Goal: Find specific page/section: Find specific page/section

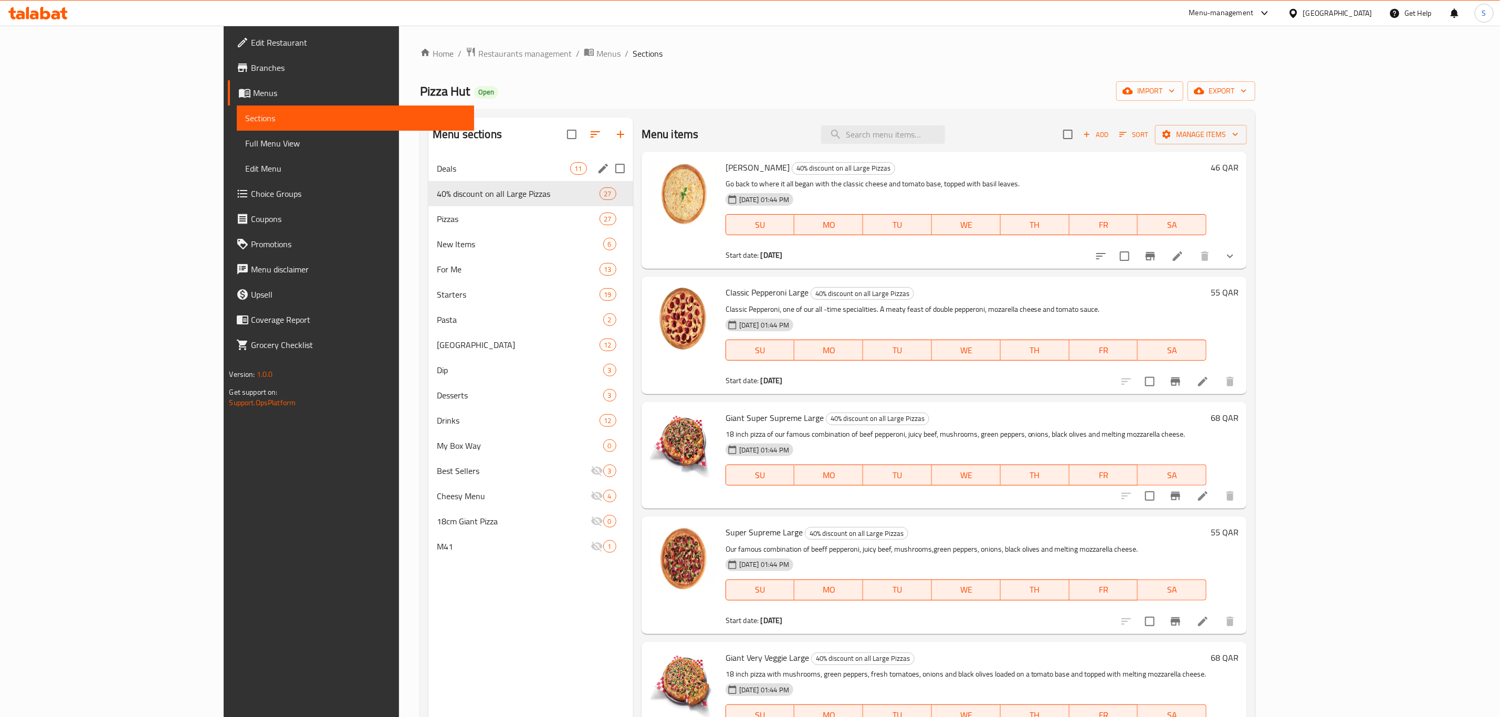
click at [437, 169] on span "Deals" at bounding box center [503, 168] width 133 height 13
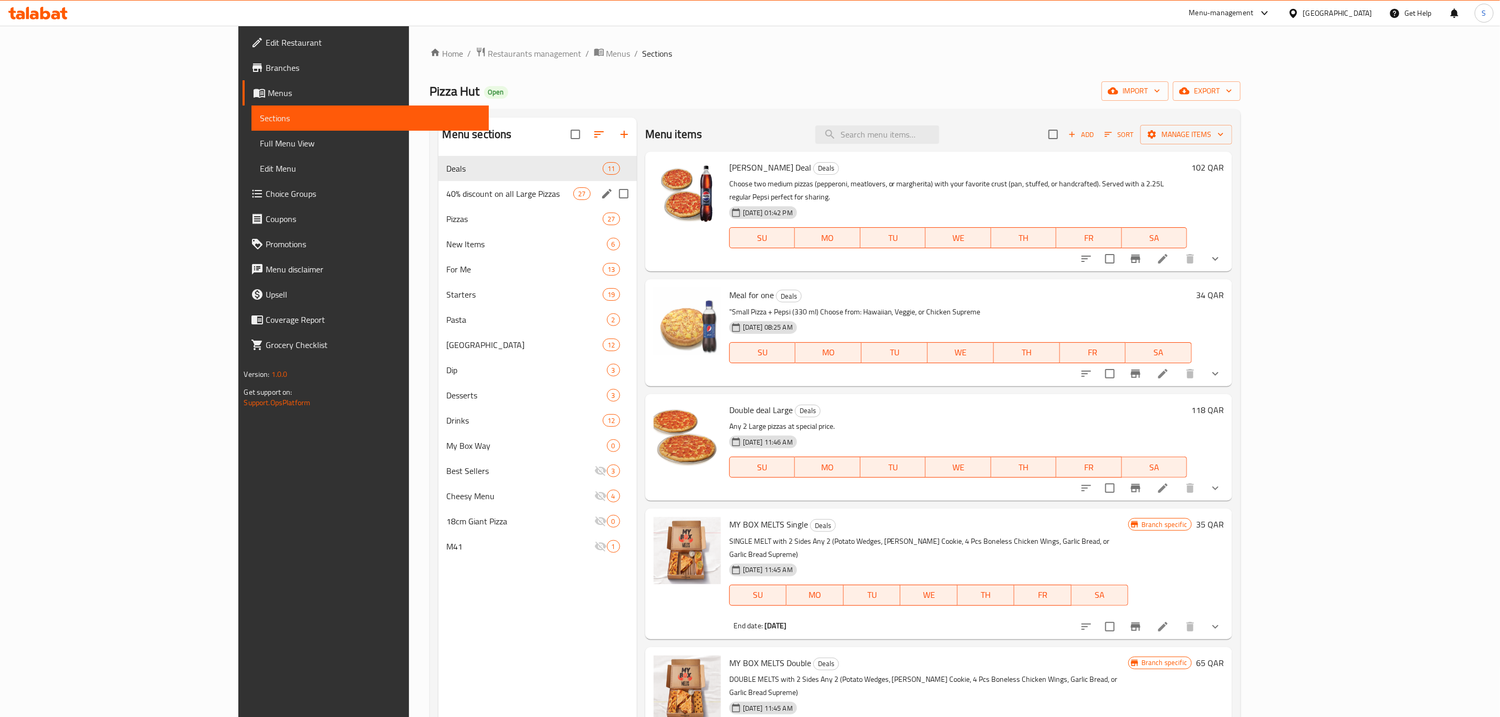
click at [447, 196] on span "40% discount on all Large Pizzas" at bounding box center [510, 193] width 127 height 13
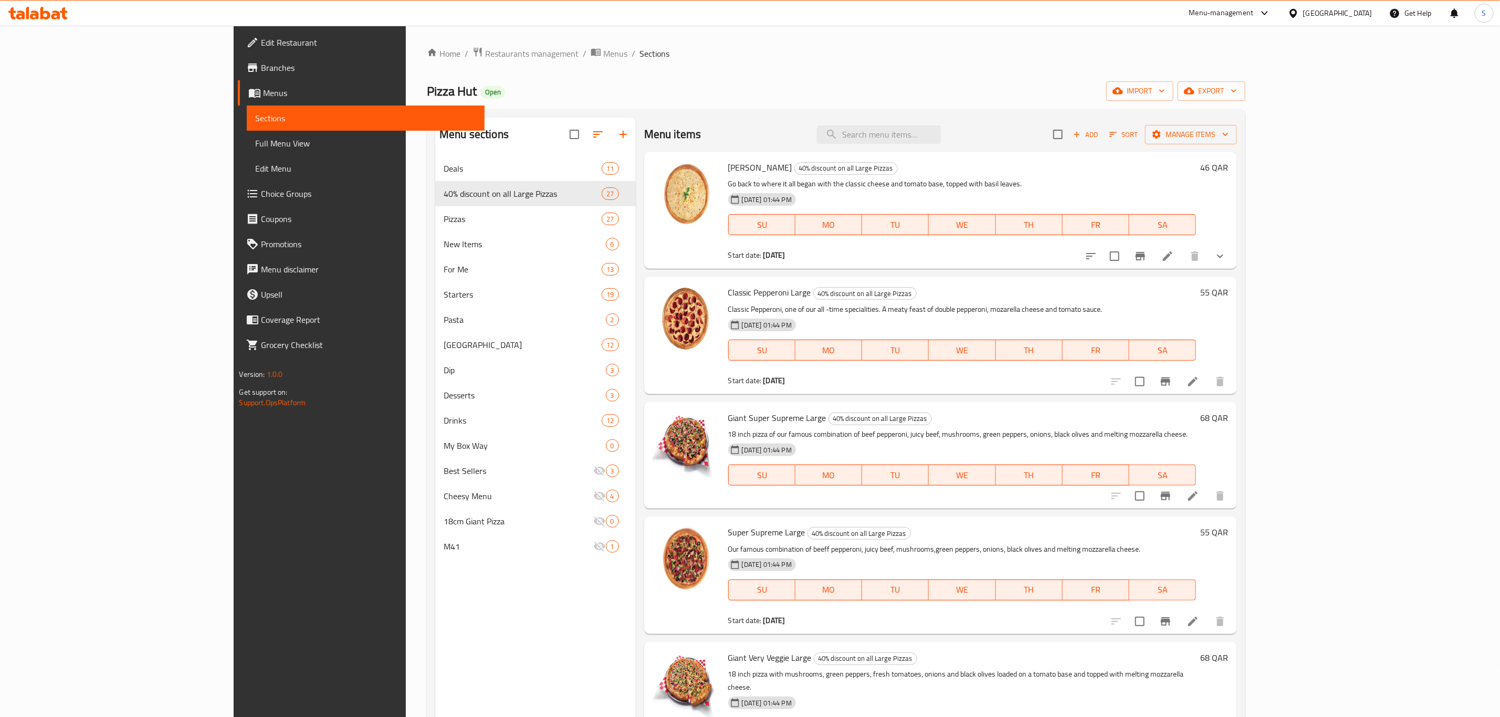
click at [1113, 101] on div "Pizza Hut Open import export" at bounding box center [836, 90] width 818 height 19
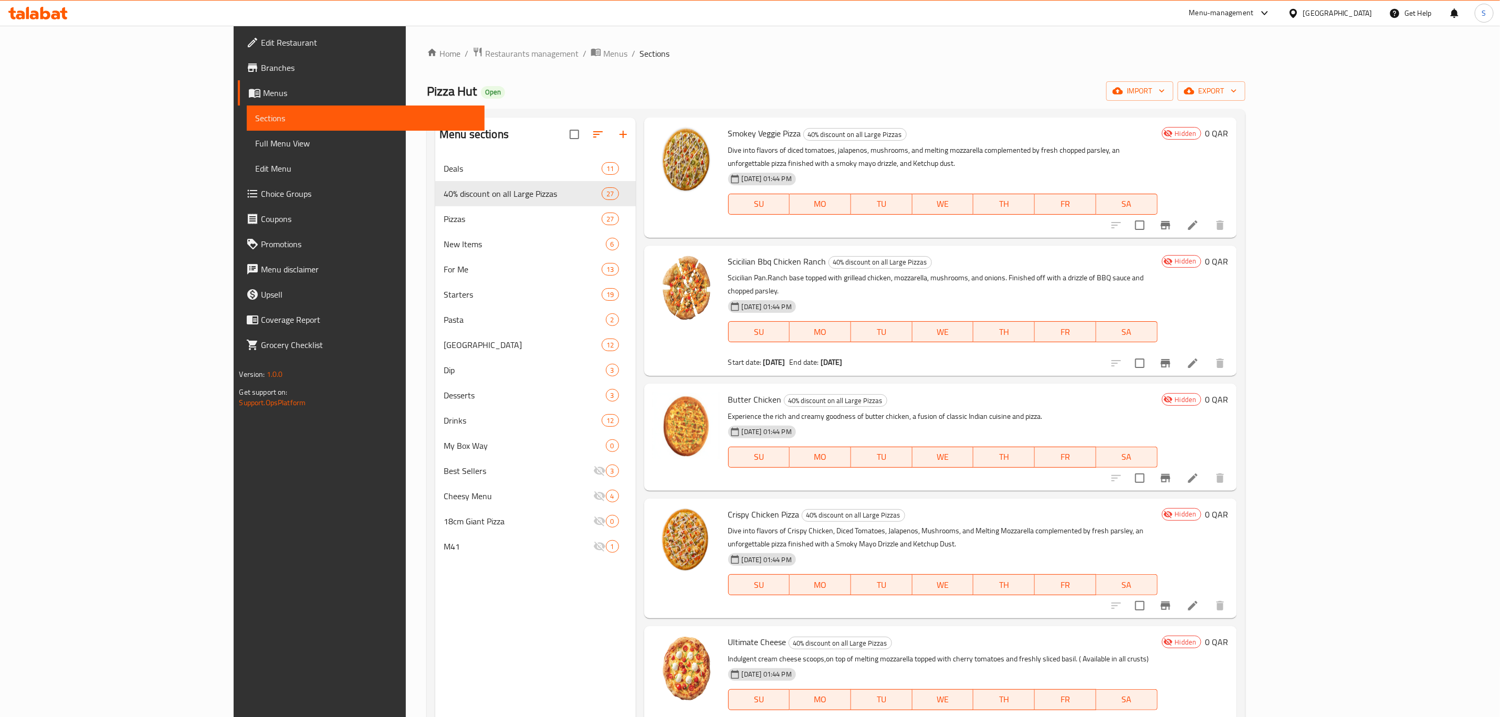
scroll to position [2551, 0]
click at [985, 67] on div "Home / Restaurants management / Menus / Sections Pizza Hut Open import export M…" at bounding box center [836, 445] width 818 height 797
click at [718, 82] on div "Pizza Hut Open import export" at bounding box center [836, 90] width 818 height 19
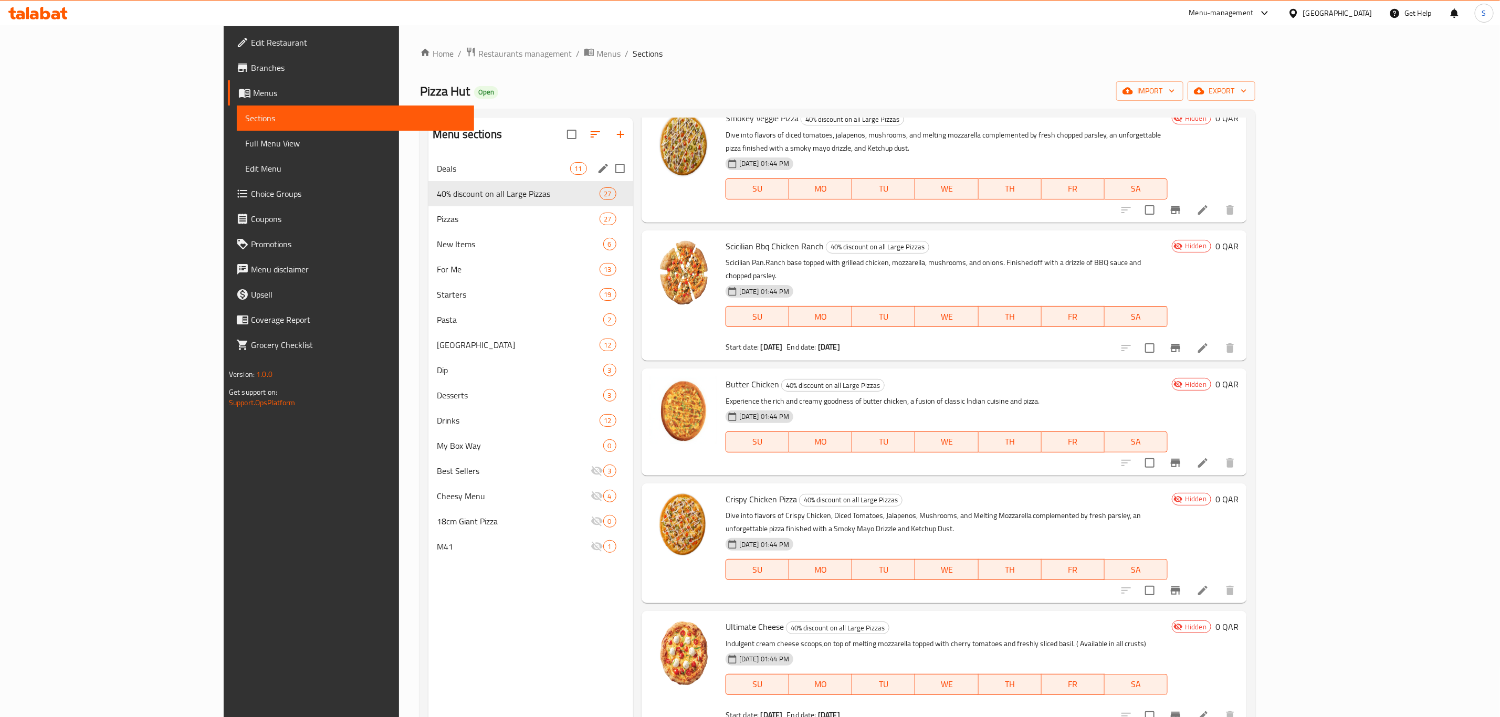
click at [428, 176] on div "Deals 11" at bounding box center [530, 168] width 205 height 25
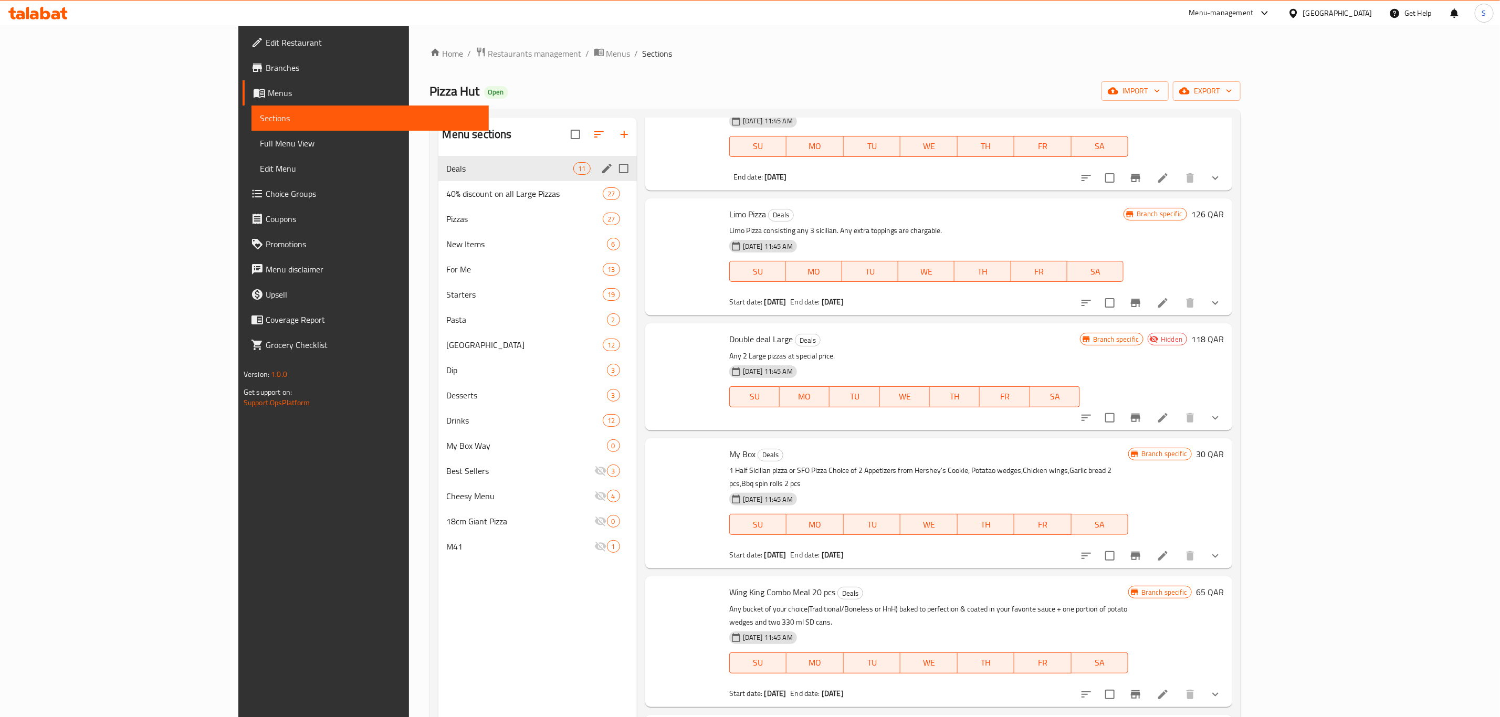
scroll to position [633, 0]
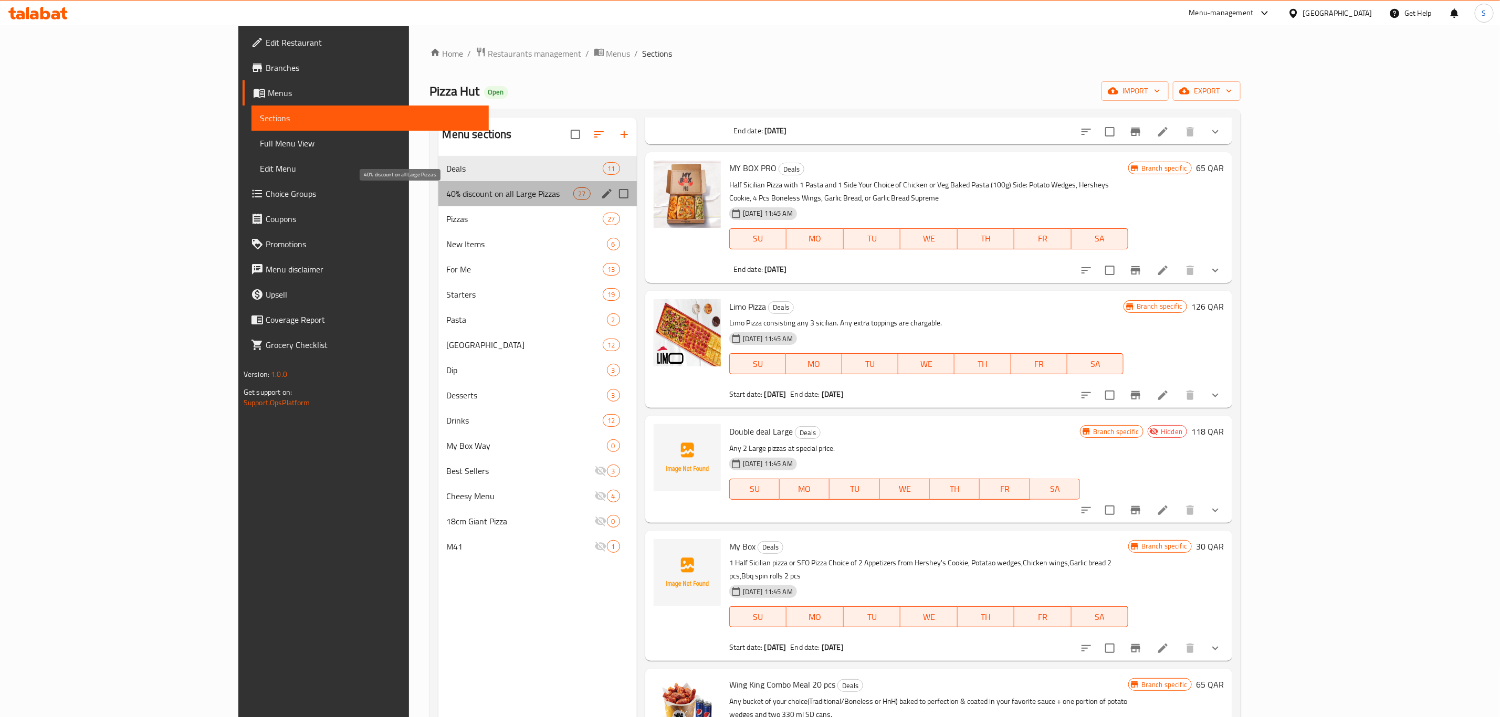
click at [447, 197] on span "40% discount on all Large Pizzas" at bounding box center [510, 193] width 127 height 13
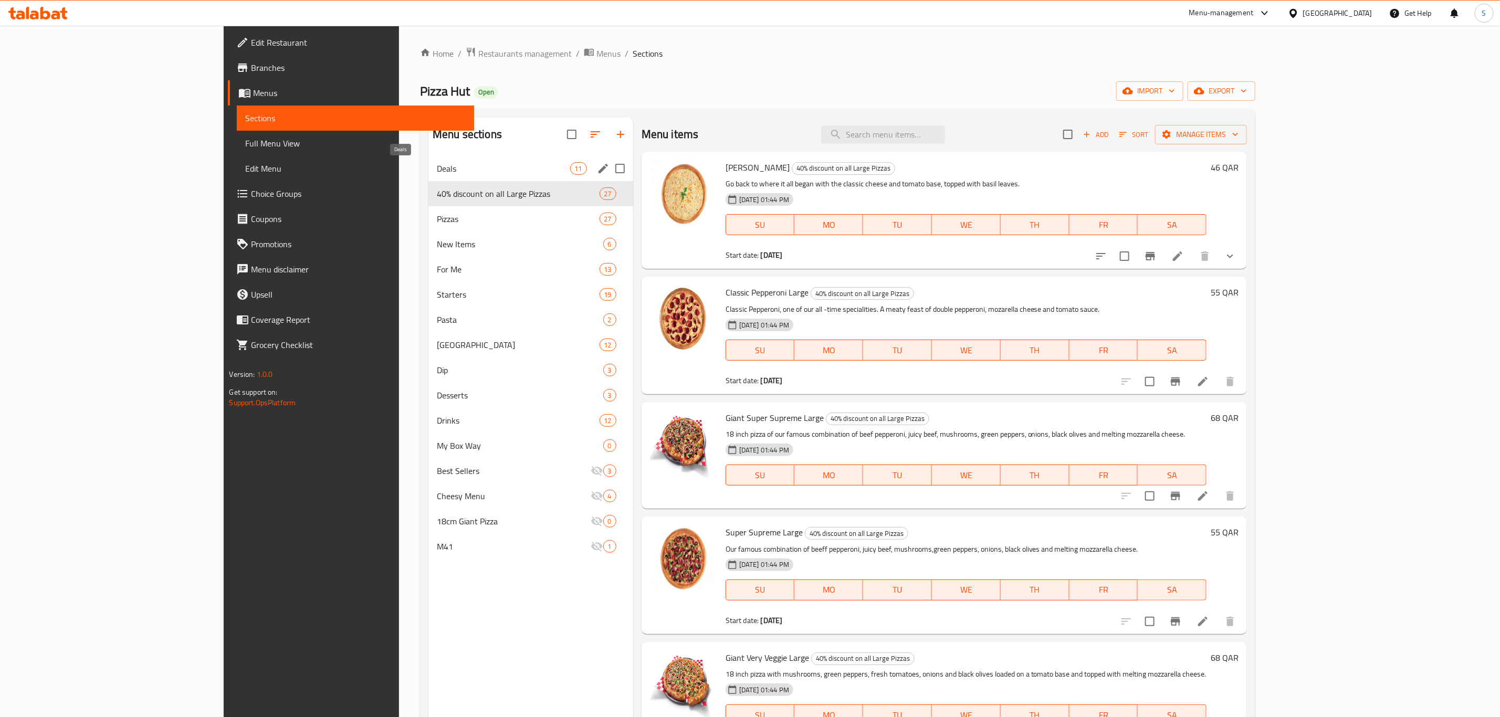
click at [437, 169] on span "Deals" at bounding box center [503, 168] width 133 height 13
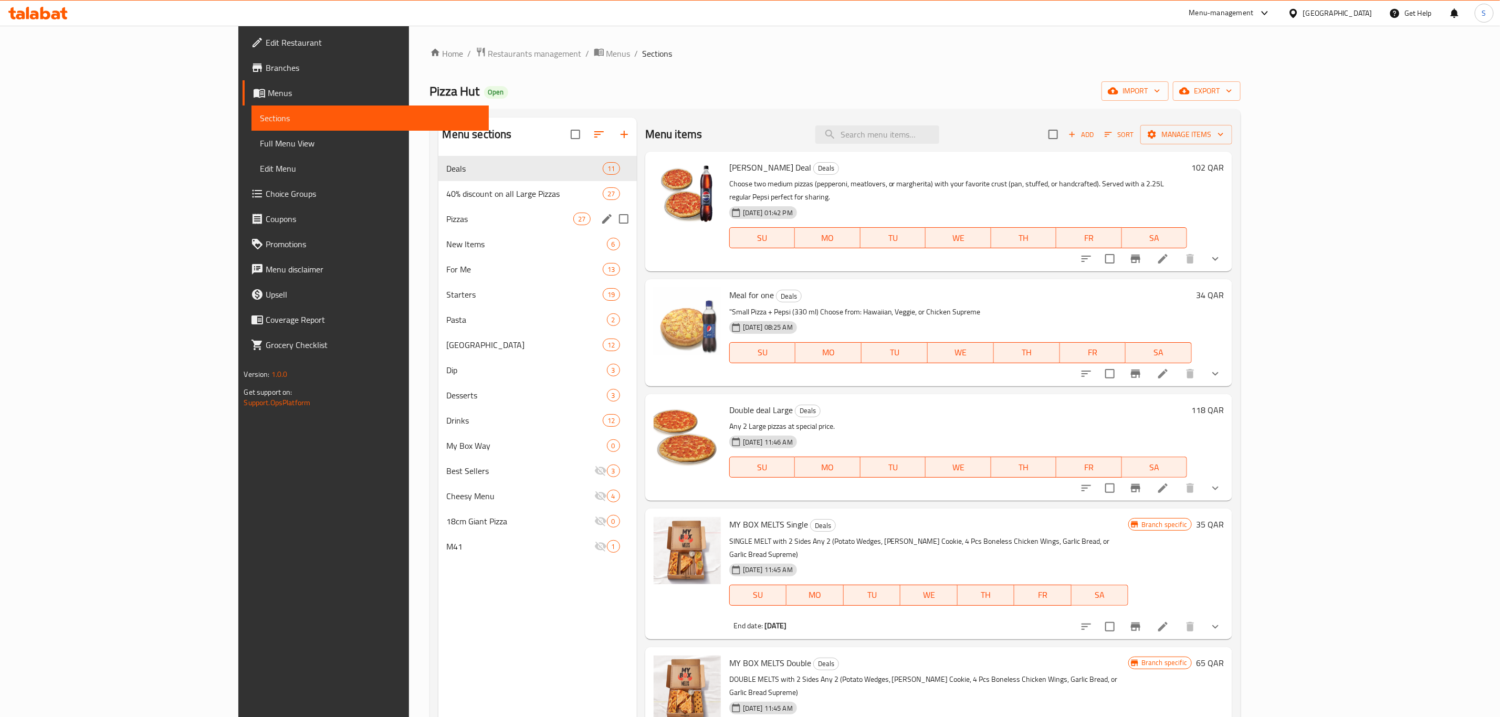
click at [438, 227] on div "Pizzas 27" at bounding box center [537, 218] width 198 height 25
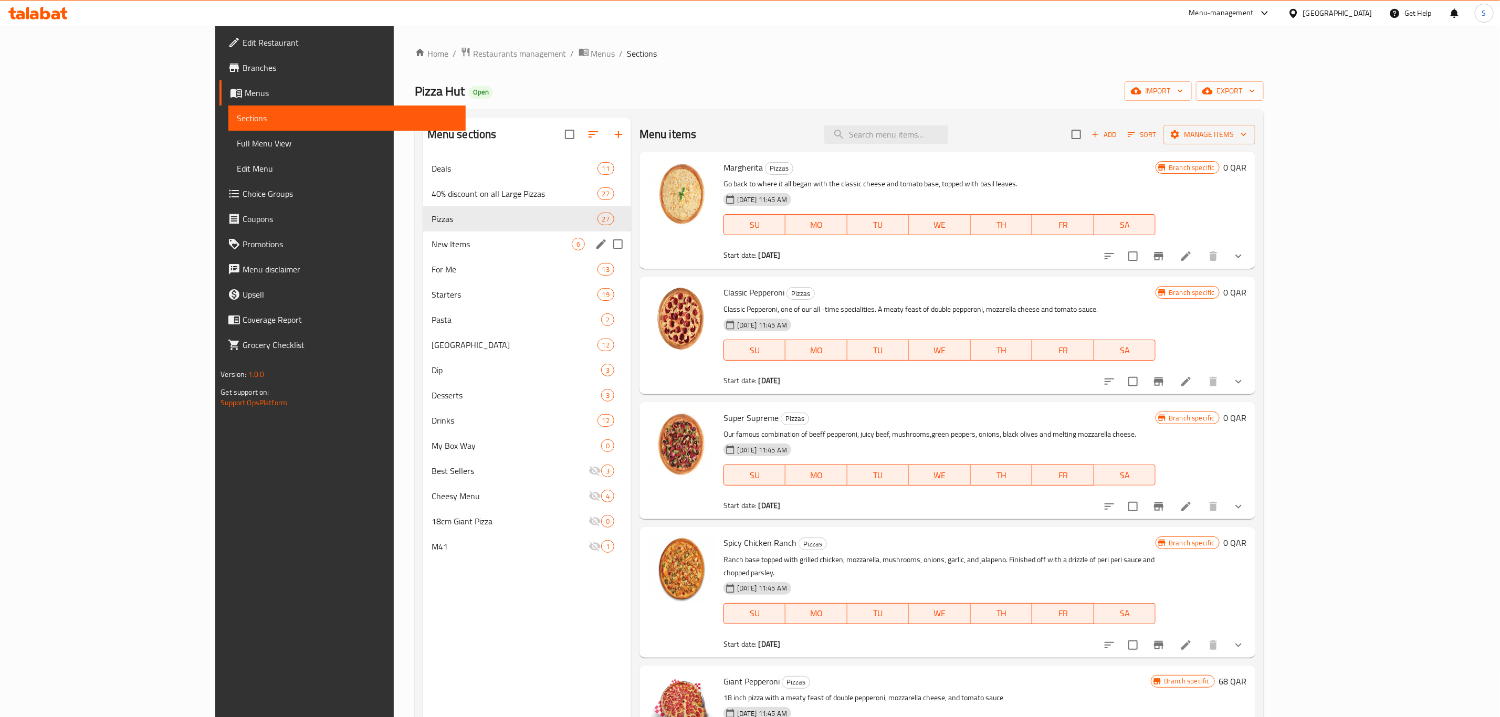
click at [432, 246] on span "New Items" at bounding box center [502, 244] width 140 height 13
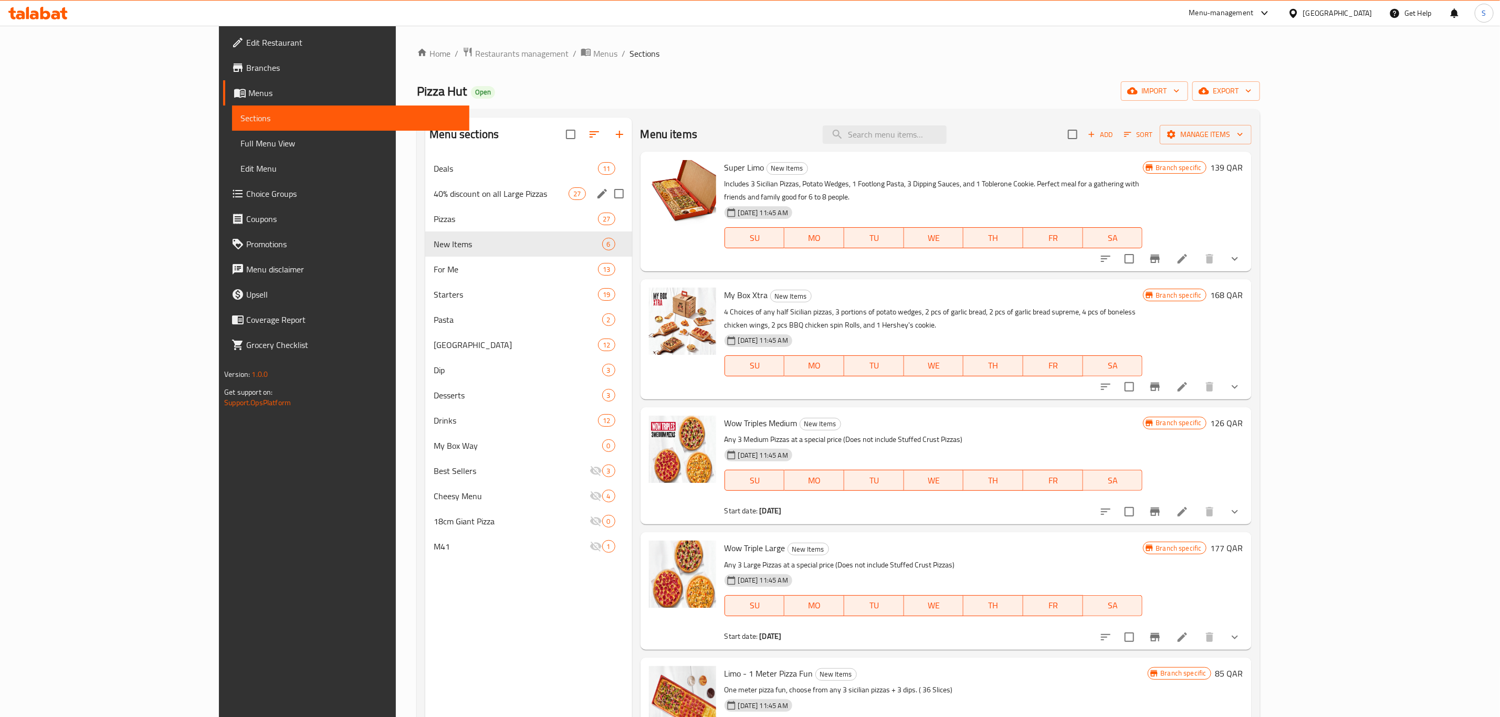
click at [425, 186] on div "40% discount on all Large Pizzas 27" at bounding box center [528, 193] width 206 height 25
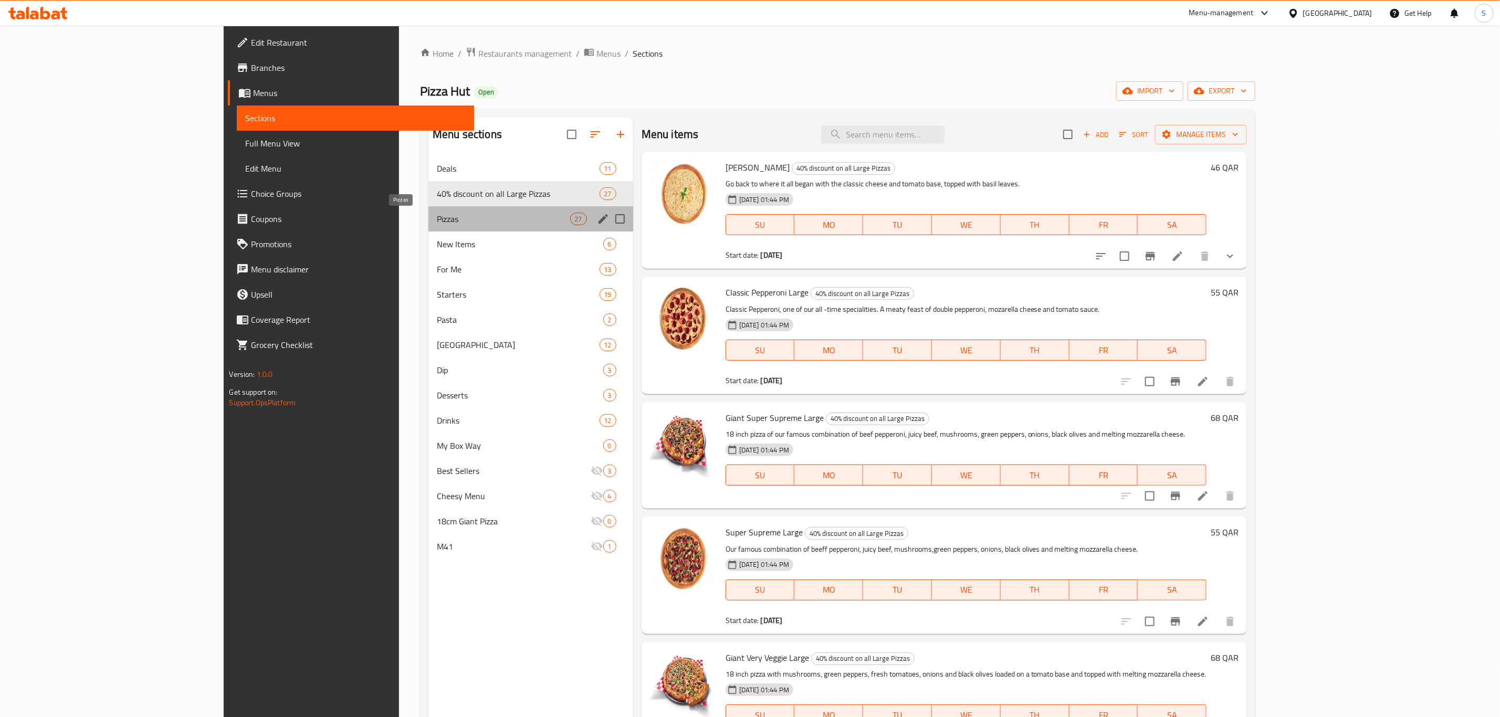
click at [437, 224] on span "Pizzas" at bounding box center [503, 219] width 133 height 13
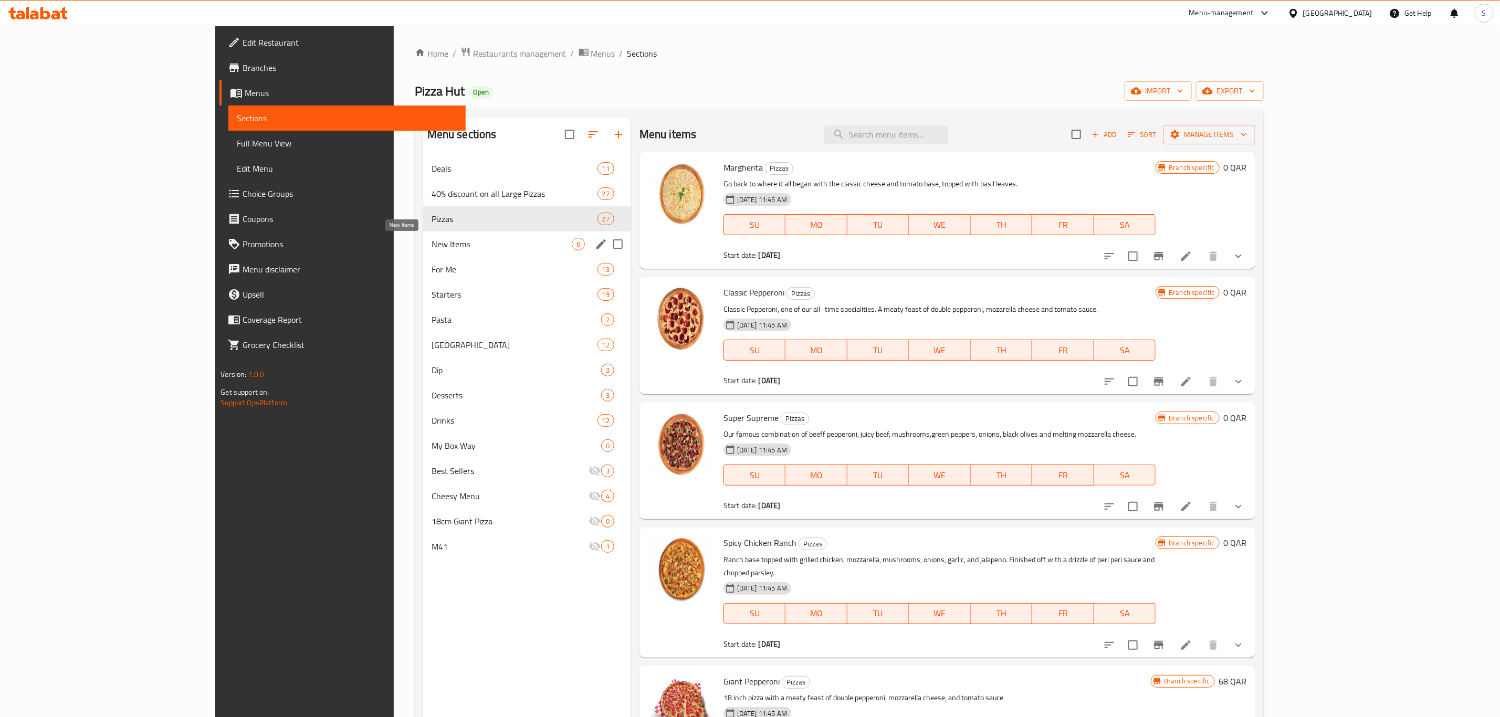
click at [432, 248] on span "New Items" at bounding box center [502, 244] width 140 height 13
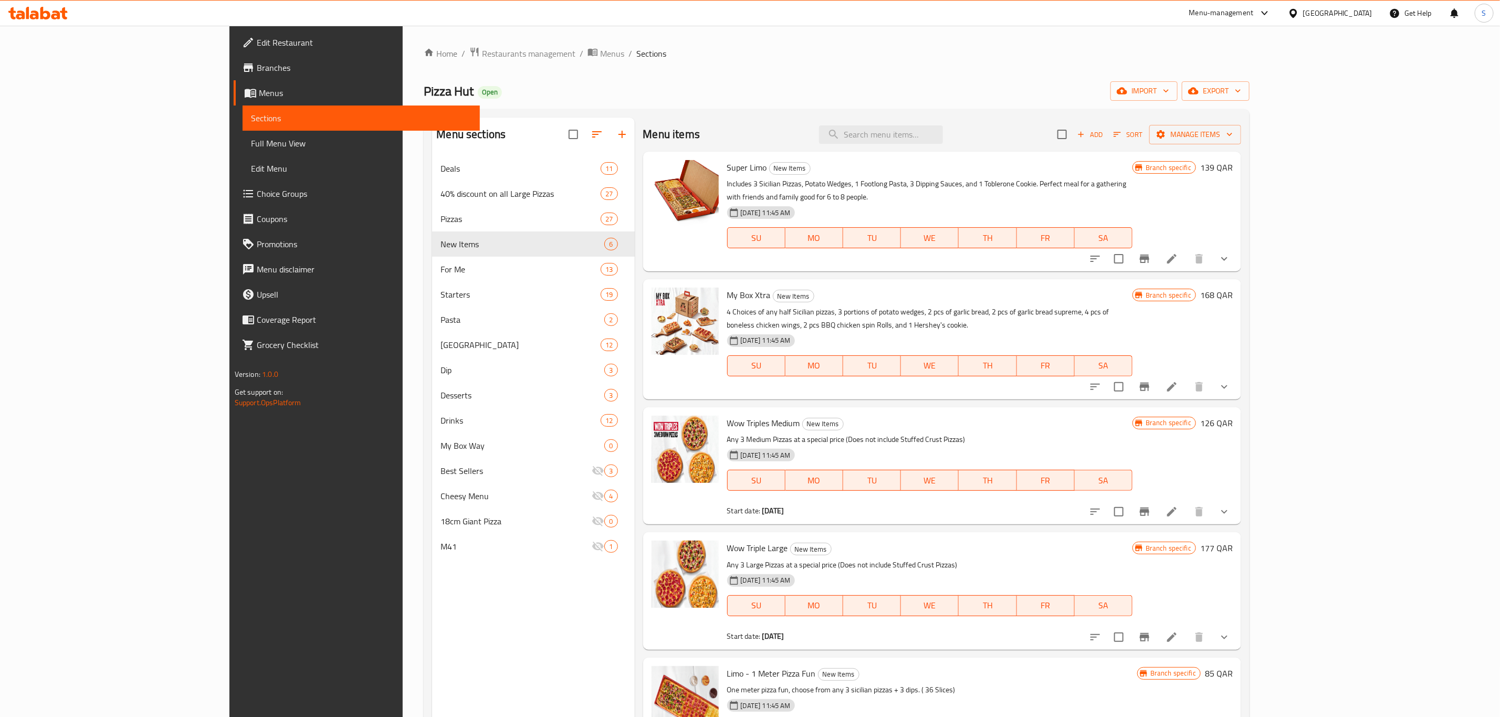
click at [1254, 9] on div "Menu-management" at bounding box center [1221, 13] width 65 height 13
click at [1223, 74] on div "Agent Campaigns Center" at bounding box center [1214, 71] width 79 height 12
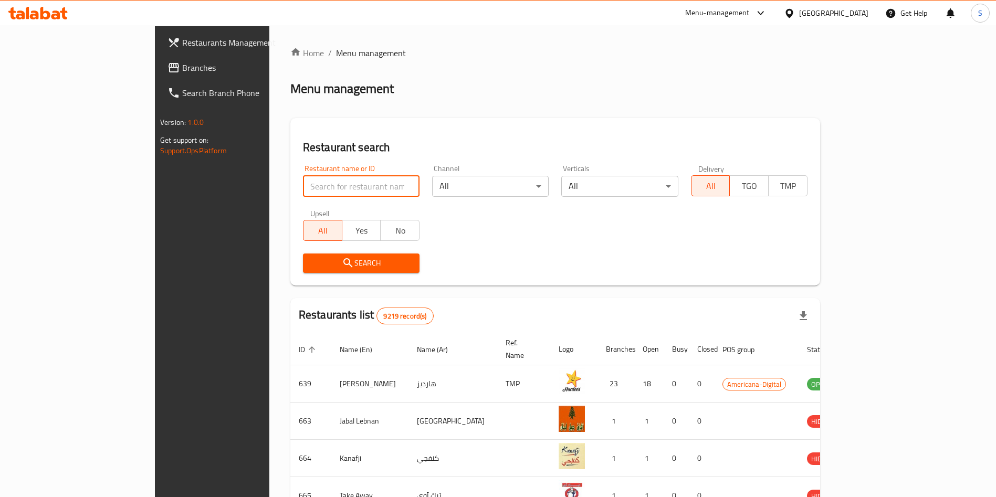
click at [330, 188] on input "search" at bounding box center [361, 186] width 117 height 21
click at [327, 186] on input "search" at bounding box center [361, 186] width 117 height 21
type input "bazoo"
click button "Search" at bounding box center [361, 263] width 117 height 19
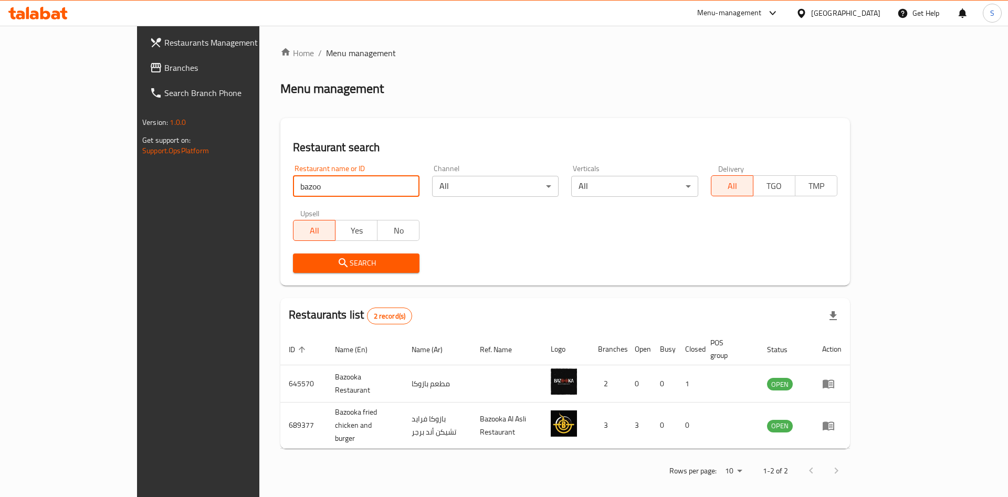
click at [560, 250] on div "Search" at bounding box center [565, 263] width 557 height 32
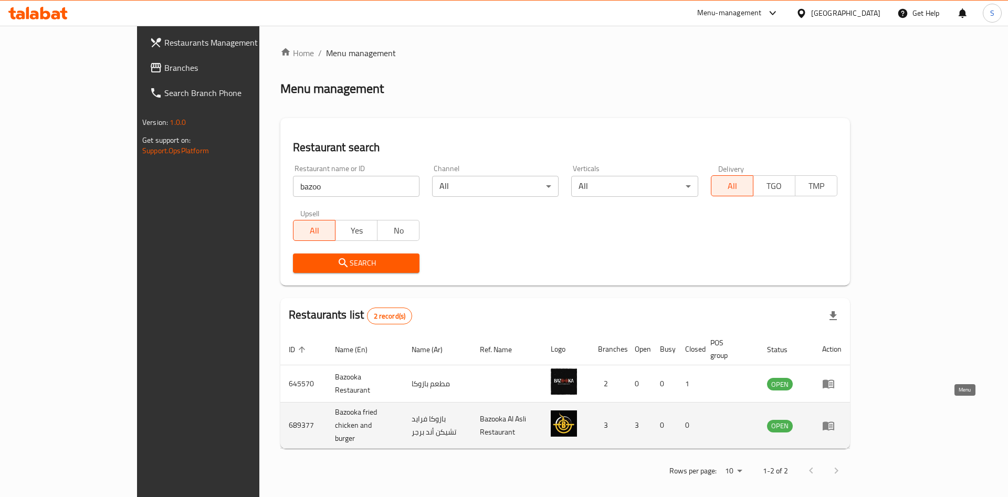
click at [835, 420] on icon "enhanced table" at bounding box center [828, 426] width 13 height 13
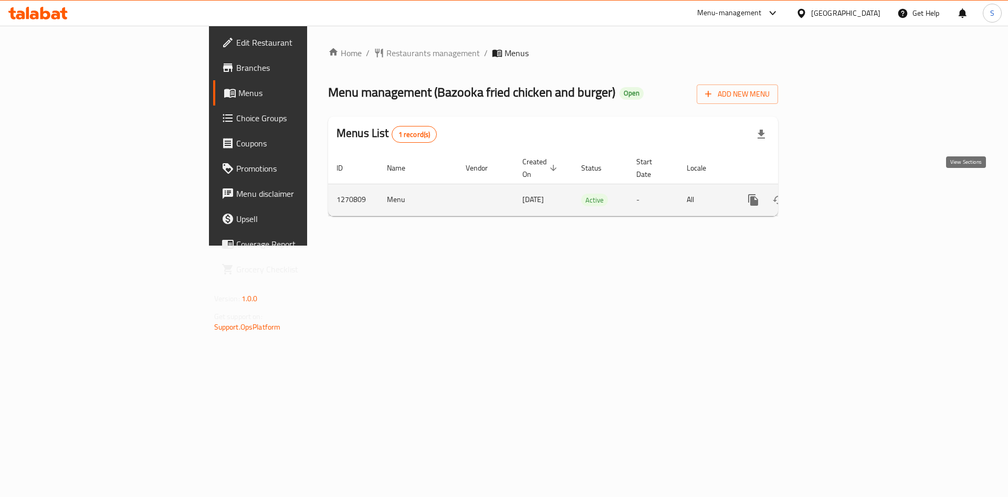
click at [834, 195] on icon "enhanced table" at bounding box center [828, 199] width 9 height 9
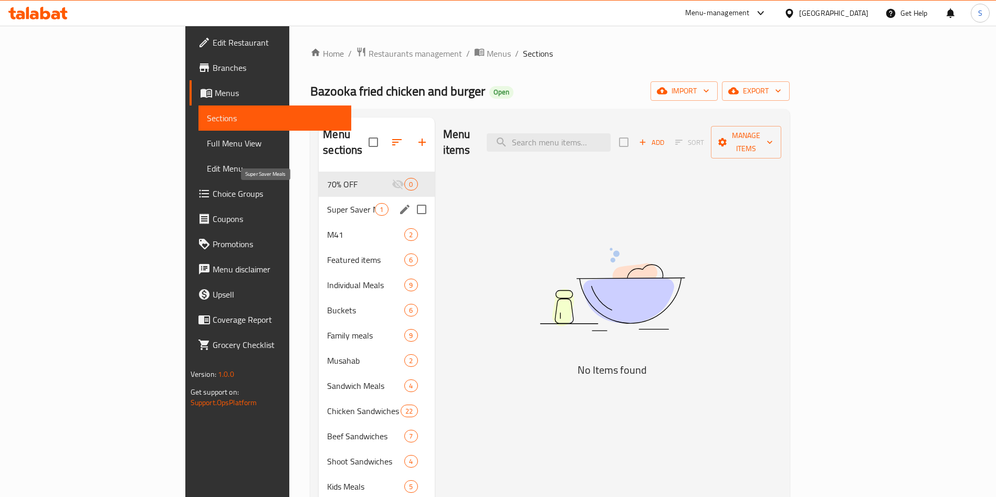
click at [327, 203] on span "Super Saver Meals" at bounding box center [351, 209] width 48 height 13
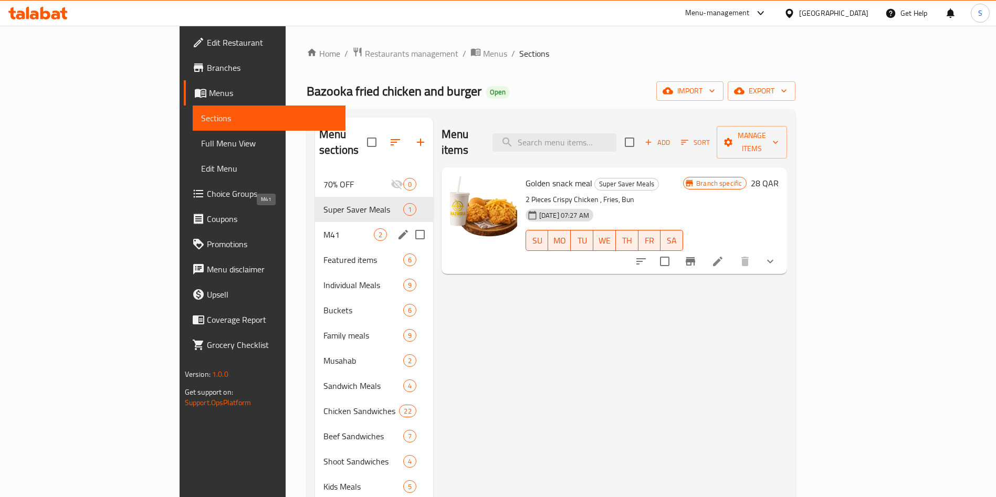
click at [323, 228] on span "M41" at bounding box center [348, 234] width 50 height 13
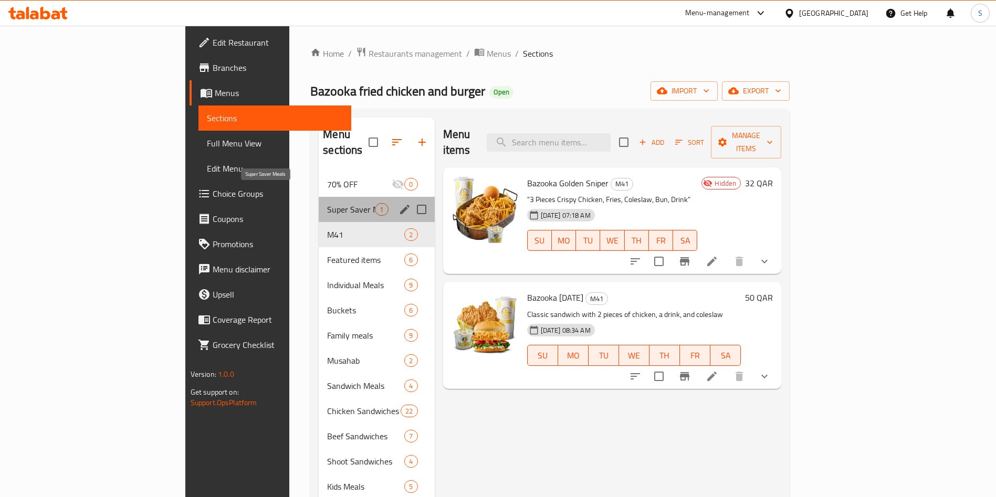
click at [327, 203] on span "Super Saver Meals" at bounding box center [351, 209] width 48 height 13
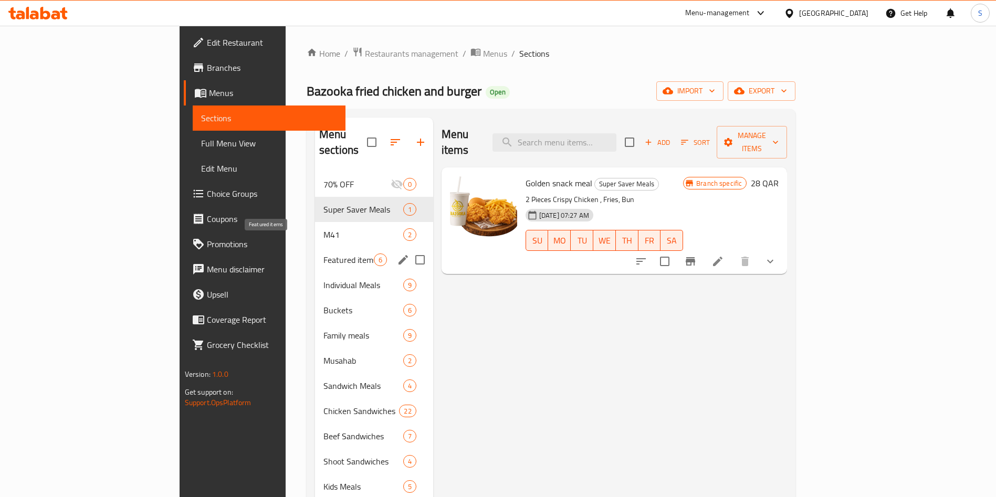
click at [323, 254] on span "Featured items" at bounding box center [348, 260] width 50 height 13
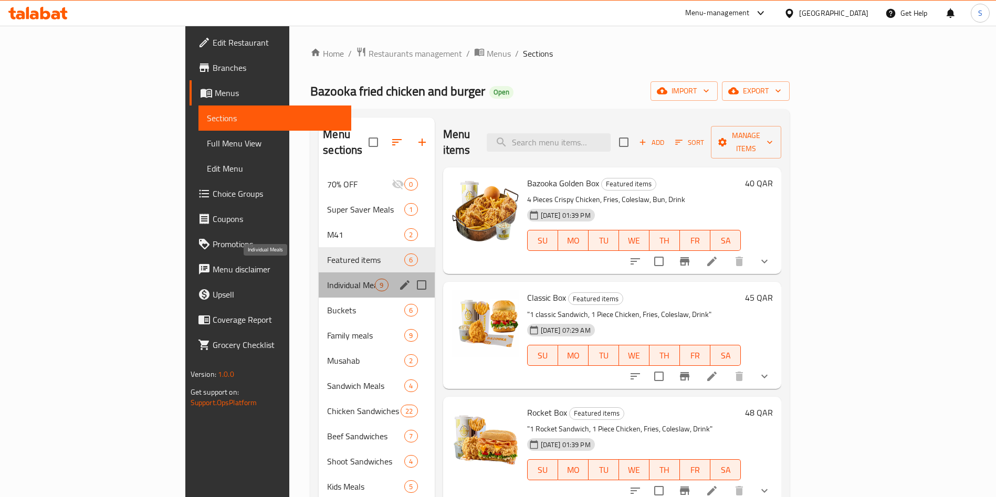
click at [327, 279] on span "Individual Meals" at bounding box center [351, 285] width 48 height 13
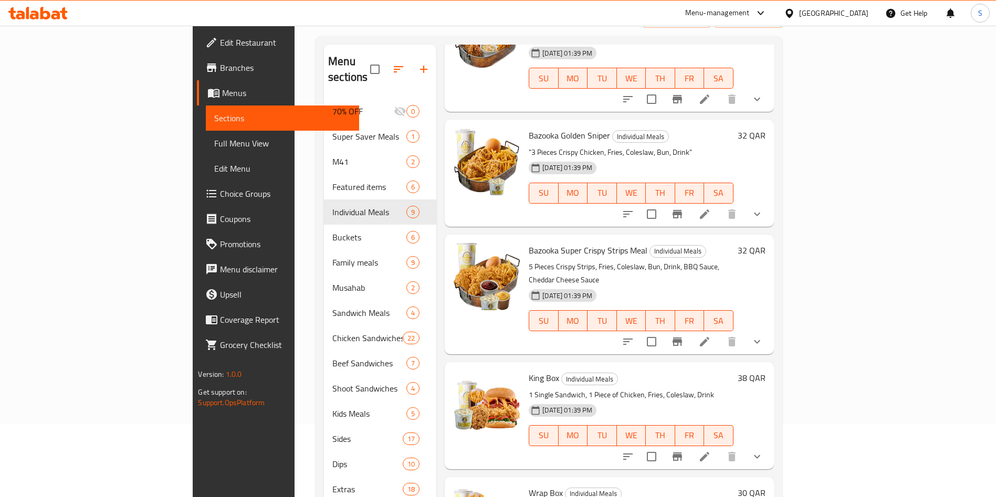
scroll to position [147, 0]
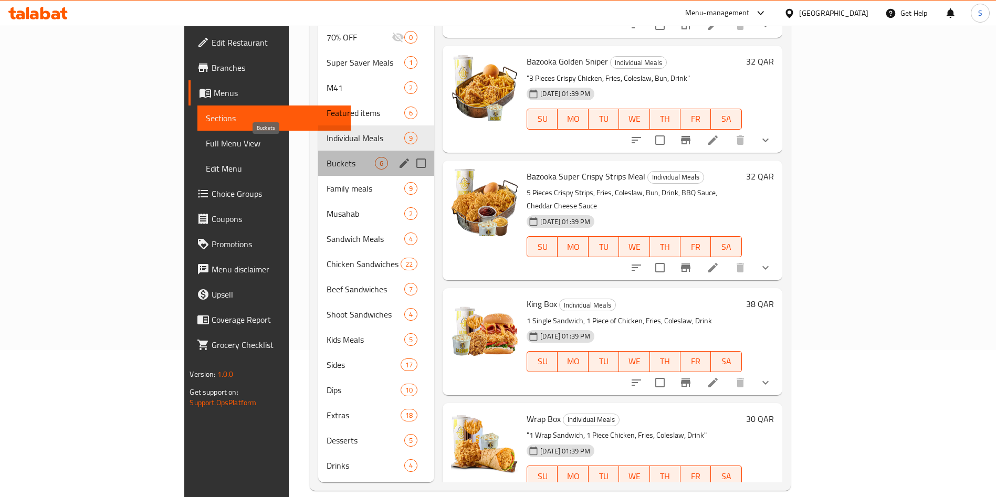
click at [327, 157] on span "Buckets" at bounding box center [351, 163] width 48 height 13
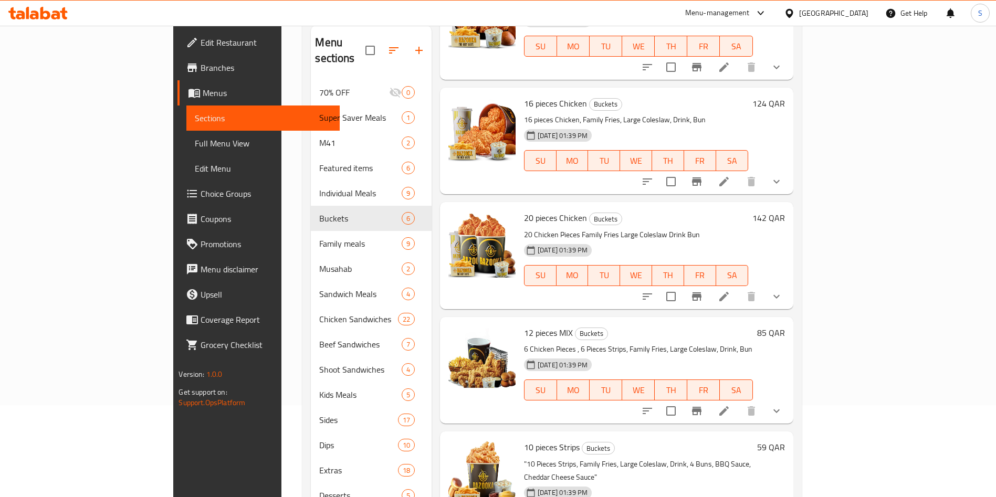
scroll to position [147, 0]
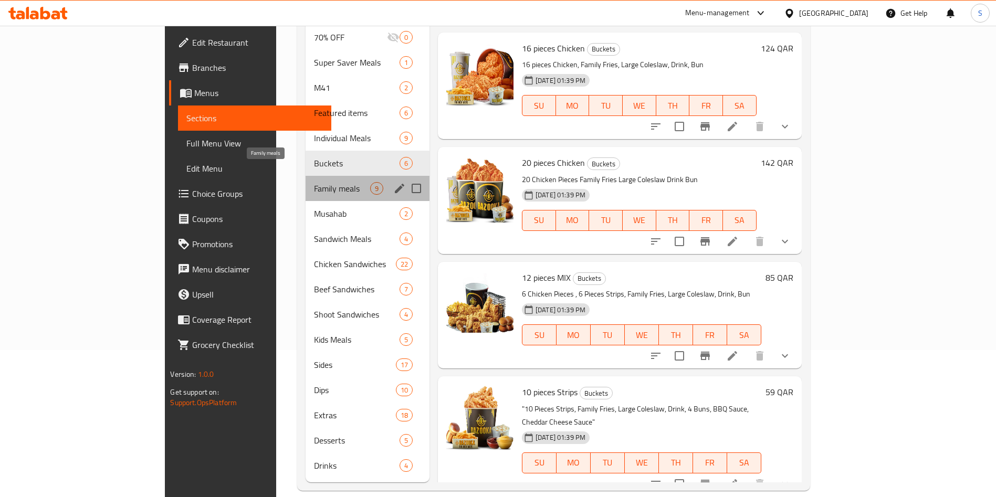
click at [314, 182] on span "Family meals" at bounding box center [342, 188] width 56 height 13
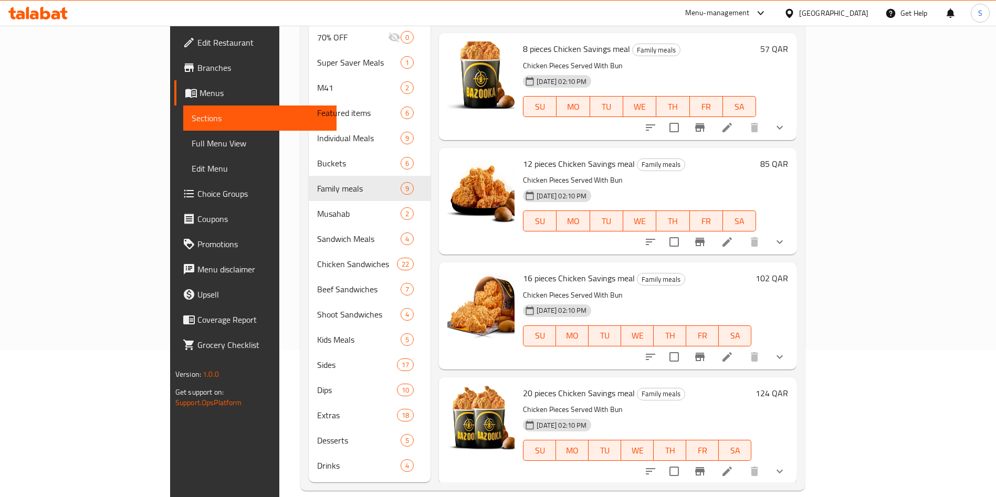
scroll to position [158, 0]
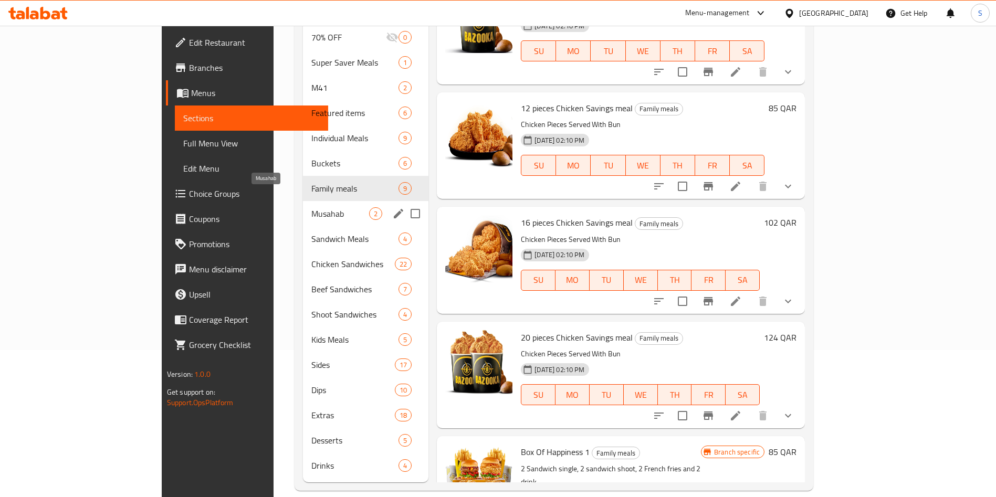
click at [311, 207] on span "Musahab" at bounding box center [340, 213] width 58 height 13
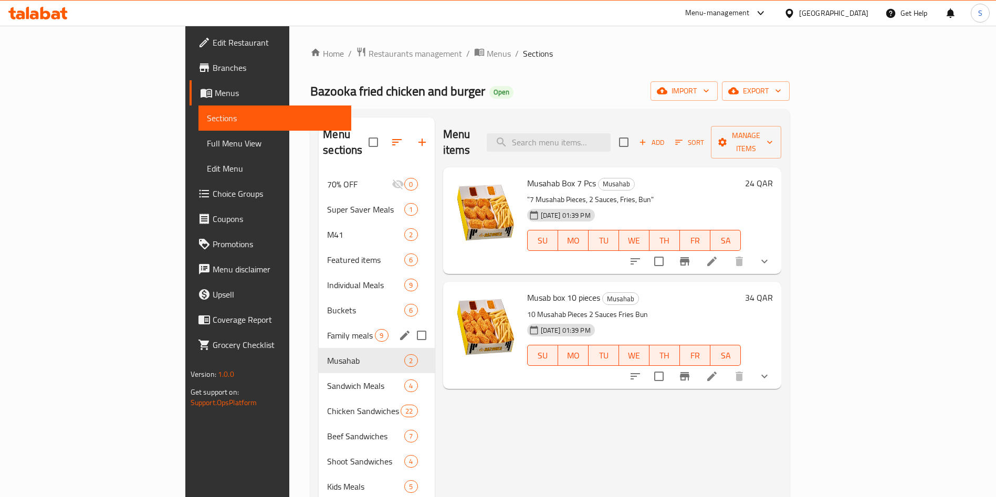
scroll to position [147, 0]
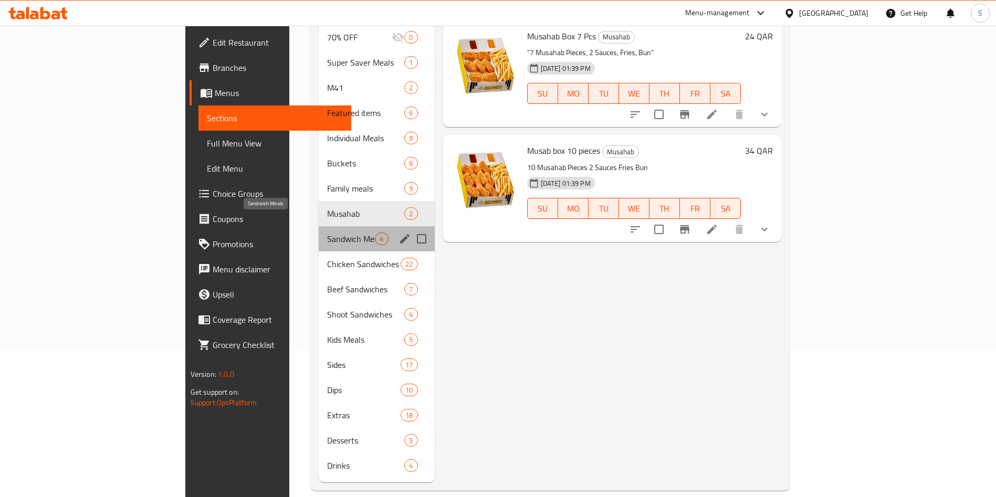
click at [327, 233] on span "Sandwich Meals" at bounding box center [351, 239] width 48 height 13
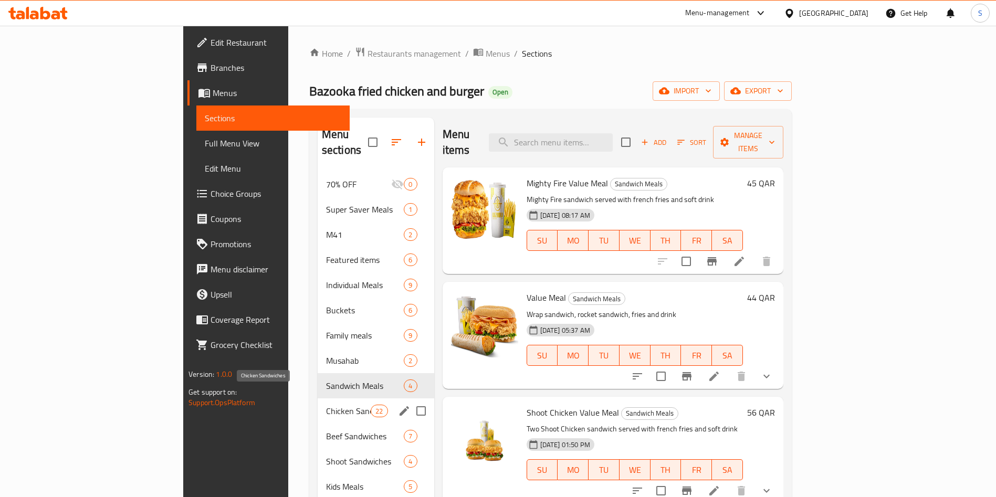
click at [326, 405] on span "Chicken Sandwiches" at bounding box center [348, 411] width 45 height 13
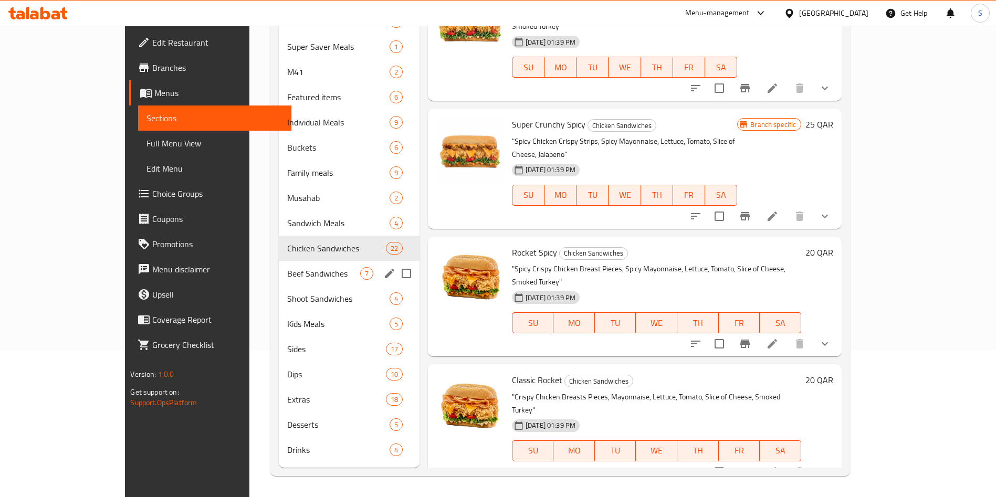
click at [287, 269] on span "Beef Sandwiches" at bounding box center [323, 273] width 73 height 13
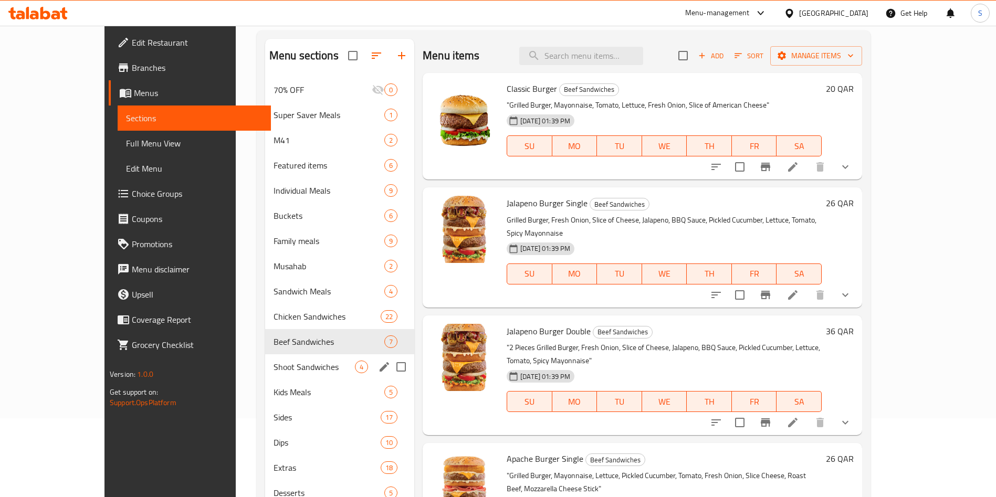
click at [274, 372] on span "Shoot Sandwiches" at bounding box center [314, 367] width 81 height 13
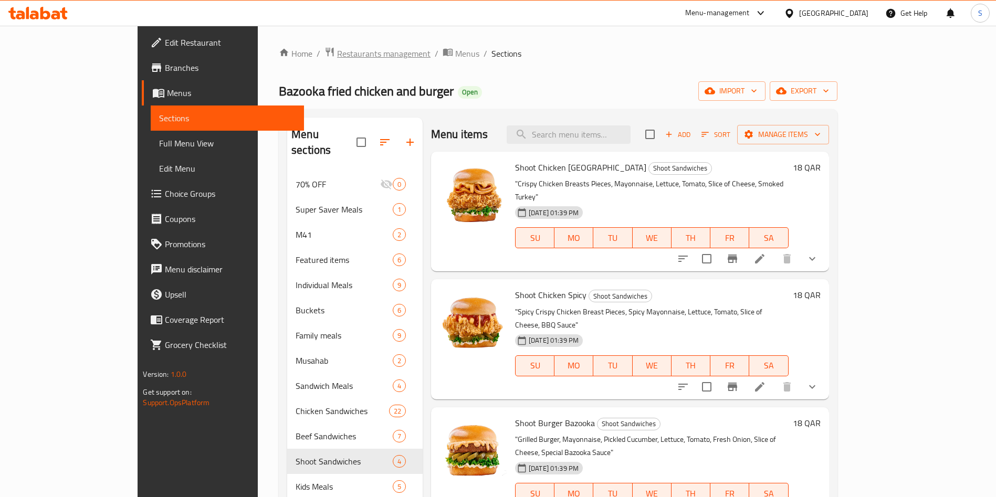
click at [337, 49] on span "Restaurants management" at bounding box center [383, 53] width 93 height 13
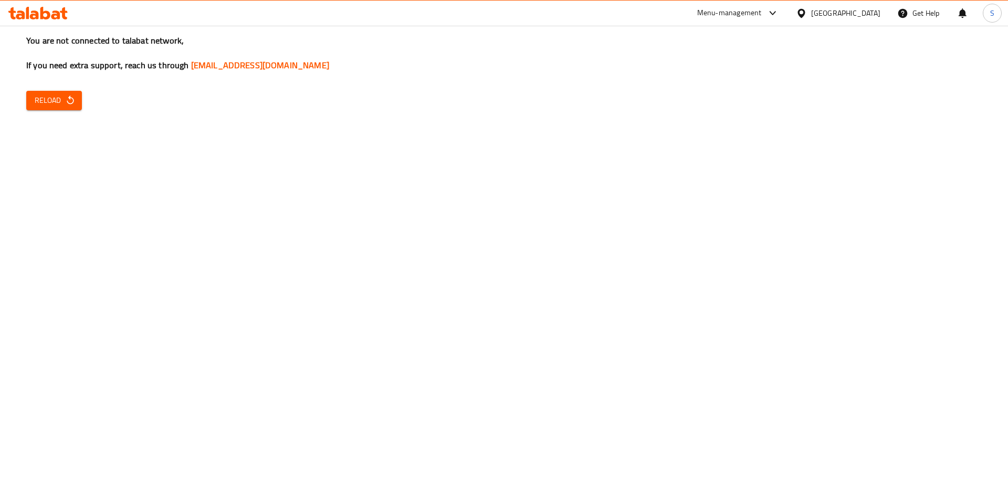
click at [96, 201] on div "You are not connected to talabat network, If you need extra support, reach us t…" at bounding box center [504, 248] width 1008 height 497
click at [75, 103] on icon "button" at bounding box center [70, 100] width 11 height 11
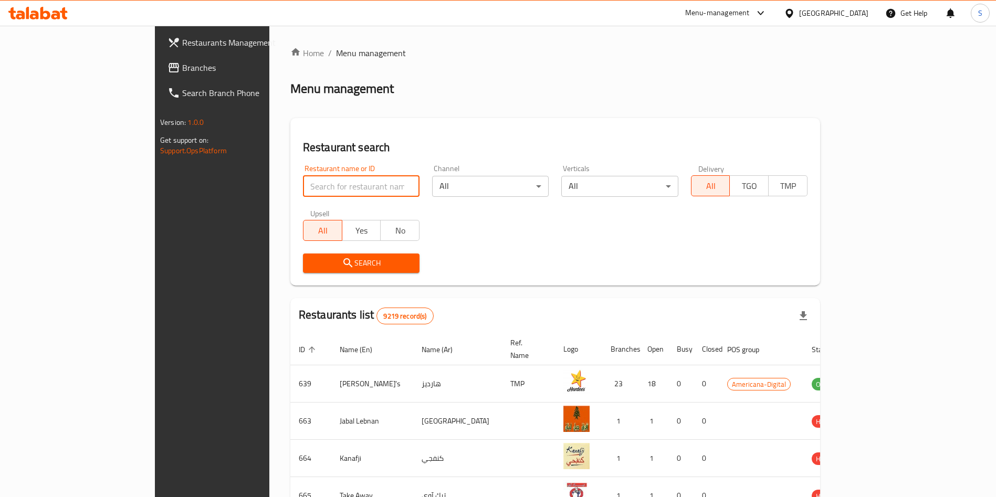
click at [303, 183] on input "search" at bounding box center [361, 186] width 117 height 21
click button "Search" at bounding box center [361, 263] width 117 height 19
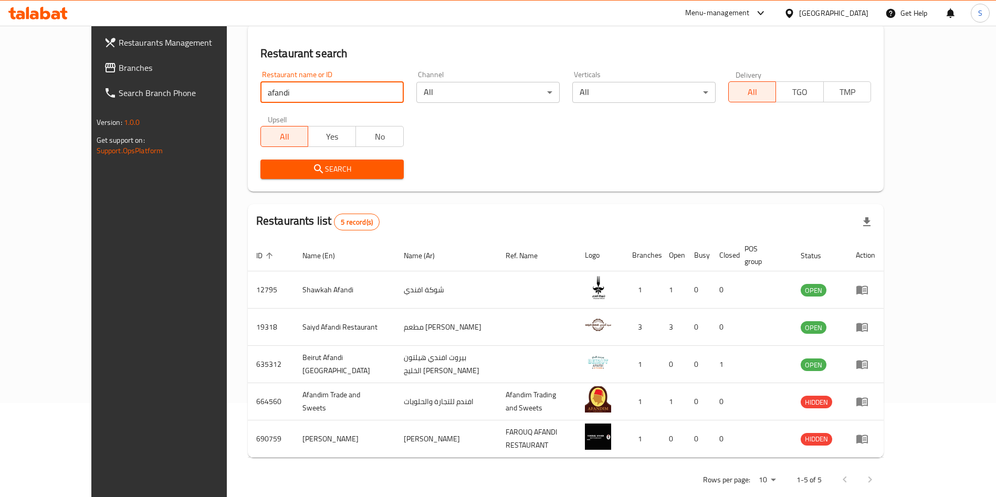
scroll to position [100, 0]
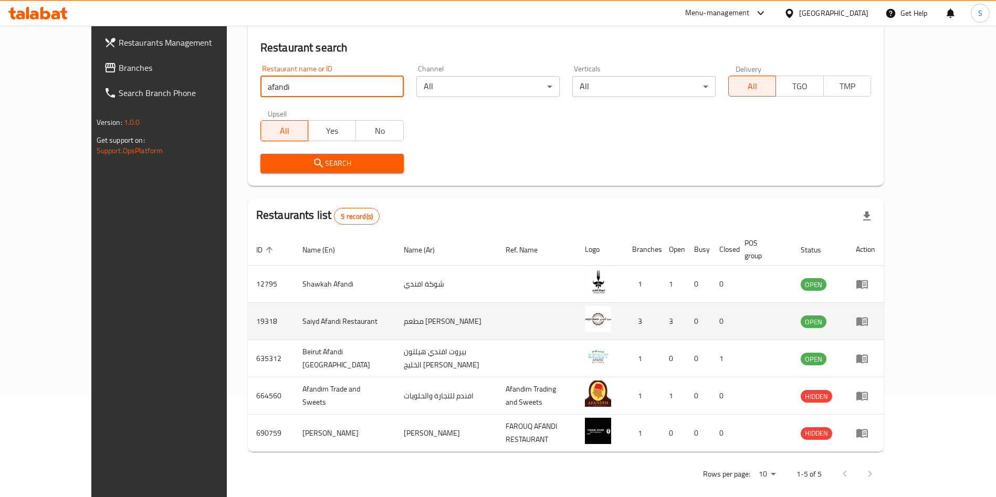
click at [248, 310] on td "19318" at bounding box center [271, 321] width 46 height 37
copy td "19318"
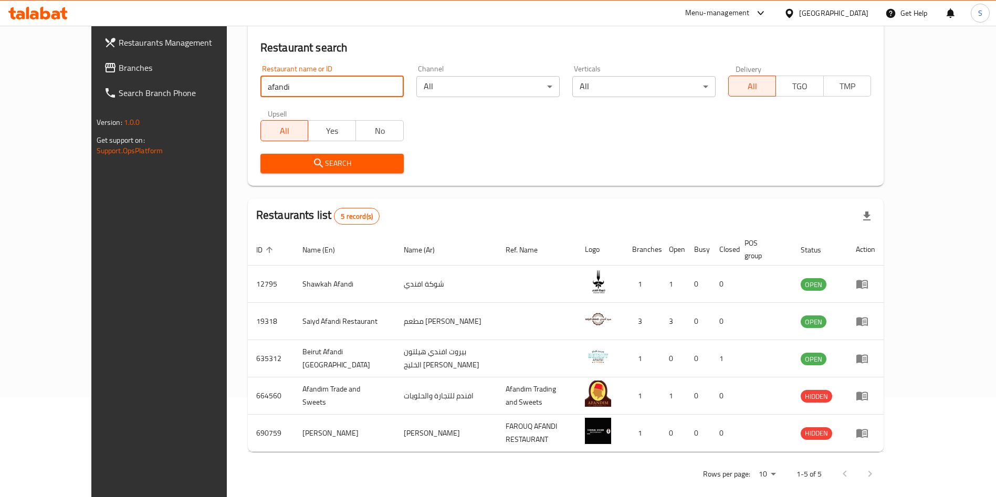
drag, startPoint x: 245, startPoint y: 80, endPoint x: 95, endPoint y: 46, distance: 154.0
click at [99, 48] on div "Restaurants Management Branches Search Branch Phone Version: 1.0.0 Get support …" at bounding box center [498, 217] width 814 height 583
type input "karaf"
click button "Search" at bounding box center [331, 163] width 143 height 19
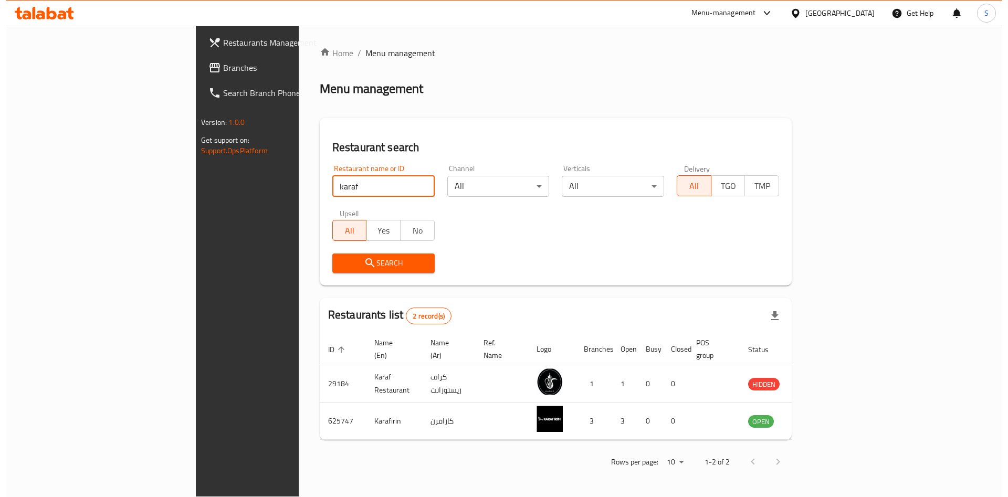
scroll to position [0, 0]
click at [520, 244] on div "Restaurant name or ID karaf Restaurant name or ID Channel All ​ Verticals All ​…" at bounding box center [555, 219] width 459 height 121
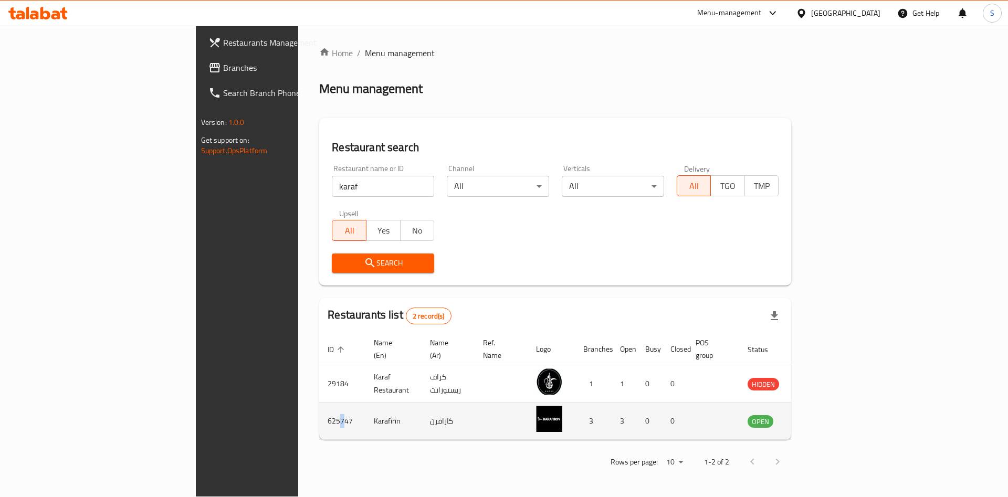
click at [319, 406] on td "625747" at bounding box center [342, 421] width 46 height 37
click at [319, 405] on td "625747" at bounding box center [342, 421] width 46 height 37
copy td "625747"
